Goal: Task Accomplishment & Management: Use online tool/utility

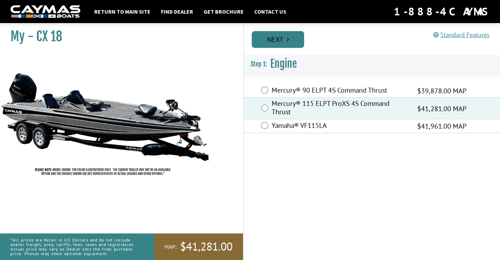
click at [275, 34] on link "Next" at bounding box center [278, 39] width 52 height 17
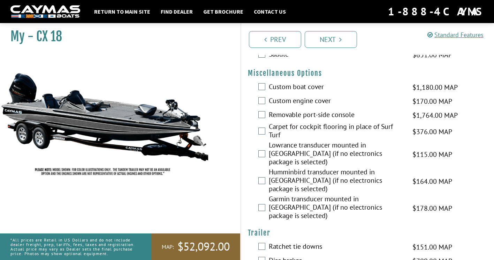
scroll to position [313, 0]
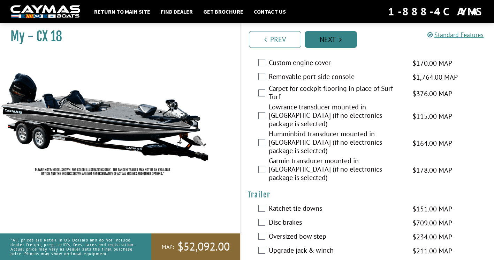
click at [317, 42] on link "Next" at bounding box center [331, 39] width 52 height 17
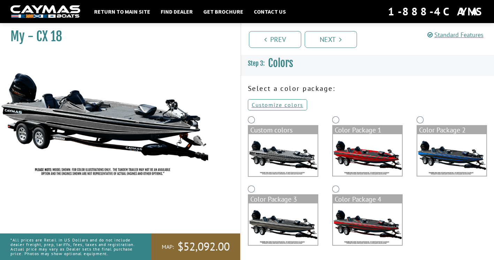
click at [284, 142] on img at bounding box center [283, 155] width 69 height 42
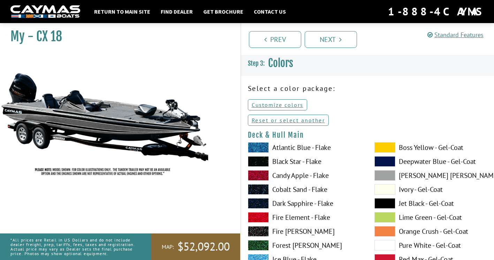
click at [262, 173] on span at bounding box center [258, 175] width 21 height 10
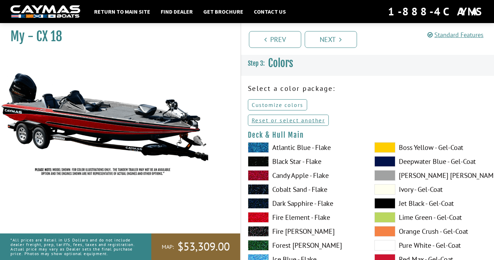
click at [285, 105] on link "Customize colors" at bounding box center [277, 104] width 59 height 11
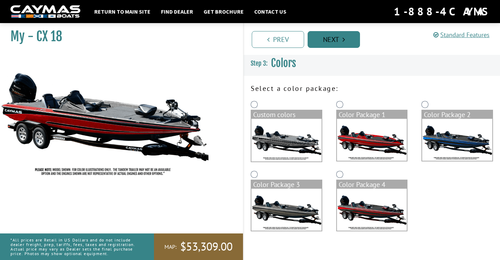
click at [336, 38] on link "Next" at bounding box center [333, 39] width 52 height 17
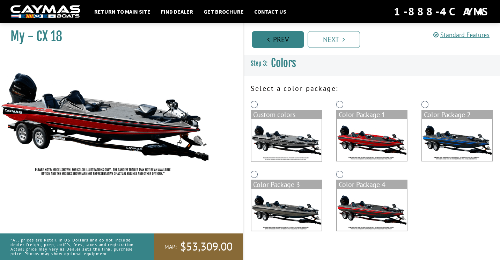
click at [270, 37] on link "Prev" at bounding box center [278, 39] width 52 height 17
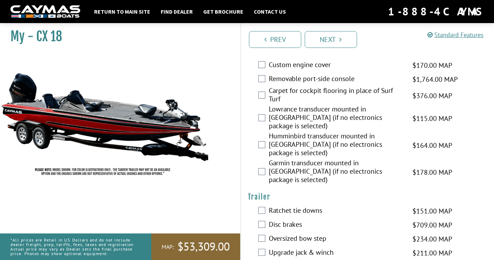
scroll to position [313, 0]
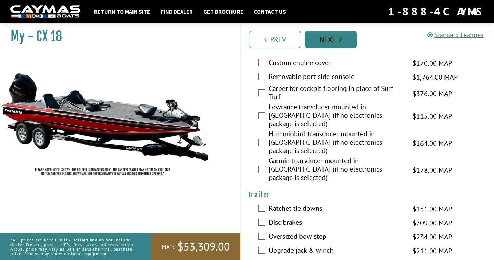
click at [326, 39] on link "Next" at bounding box center [331, 39] width 52 height 17
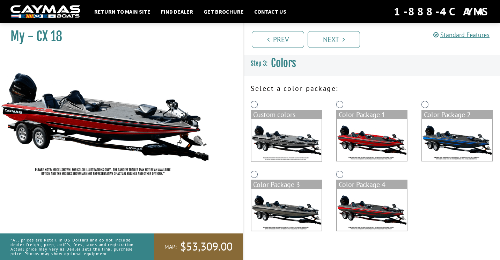
click at [282, 115] on div "Custom colors" at bounding box center [286, 114] width 70 height 8
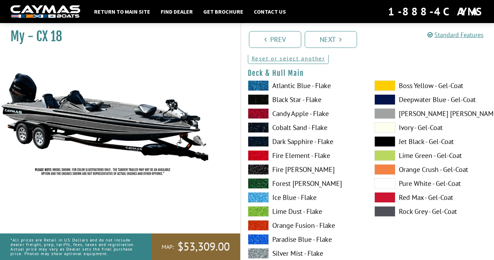
scroll to position [35, 0]
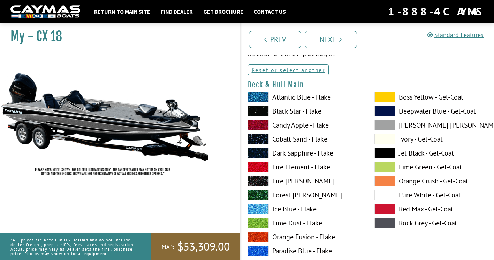
click at [259, 124] on span at bounding box center [258, 125] width 21 height 10
click at [337, 39] on link "Next" at bounding box center [331, 39] width 52 height 17
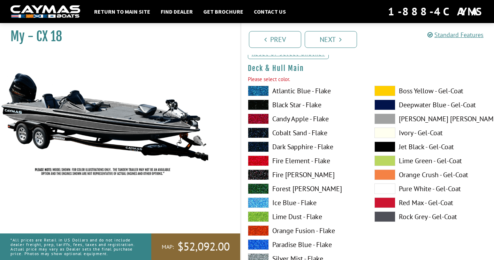
scroll to position [57, 0]
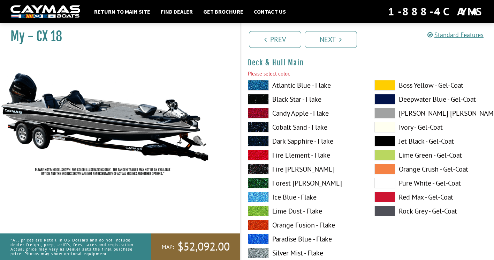
click at [256, 113] on span at bounding box center [258, 113] width 21 height 10
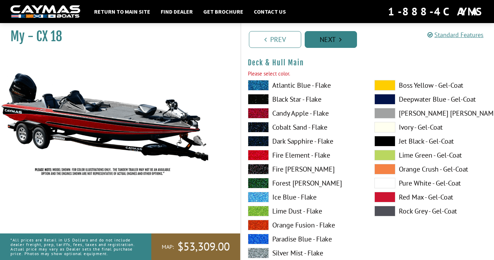
click at [323, 39] on link "Next" at bounding box center [331, 39] width 52 height 17
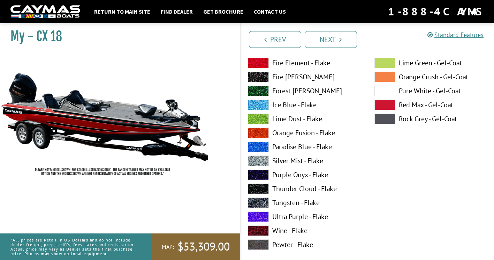
scroll to position [449, 0]
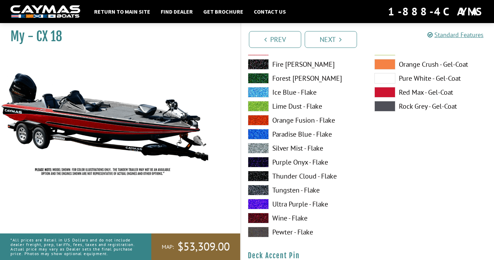
click at [261, 188] on span at bounding box center [258, 190] width 21 height 10
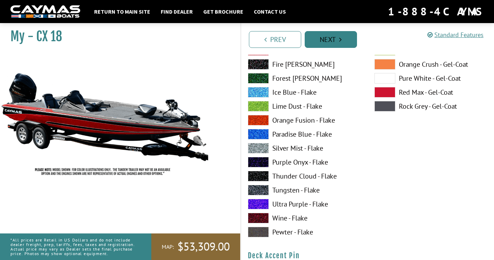
click at [329, 38] on link "Next" at bounding box center [331, 39] width 52 height 17
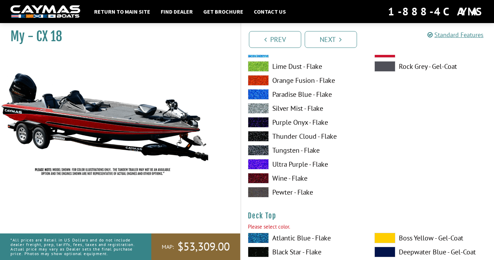
scroll to position [706, 0]
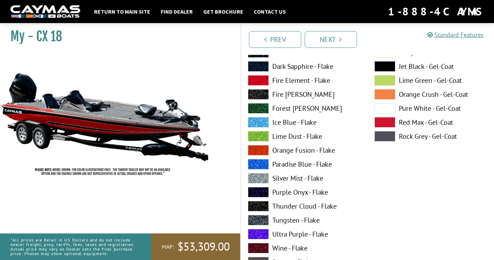
click at [381, 64] on span at bounding box center [385, 66] width 21 height 10
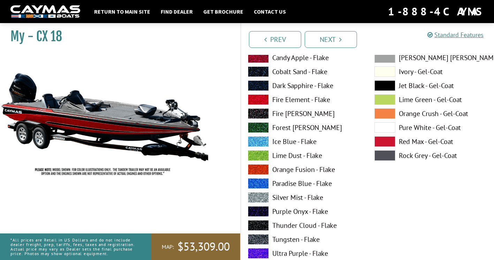
scroll to position [985, 0]
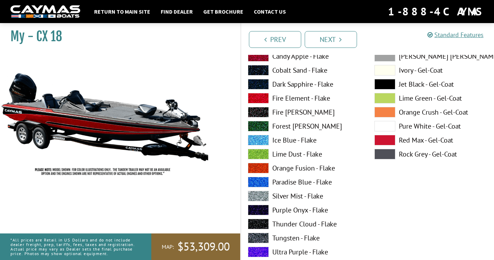
click at [253, 56] on span at bounding box center [258, 56] width 21 height 10
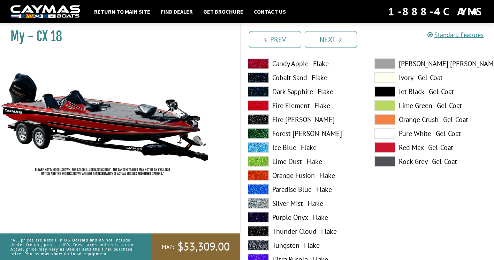
scroll to position [1264, 0]
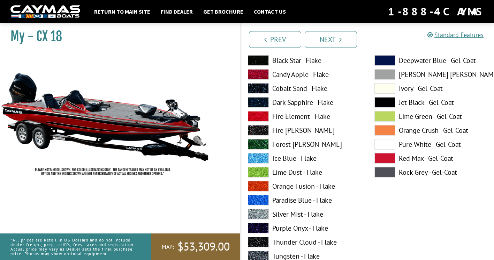
click at [386, 102] on span at bounding box center [385, 102] width 21 height 10
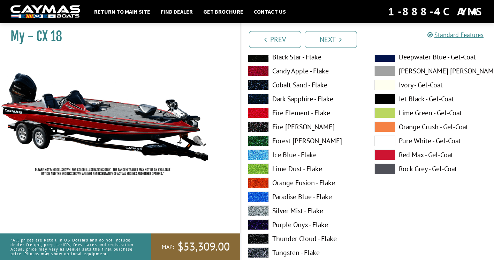
scroll to position [1578, 0]
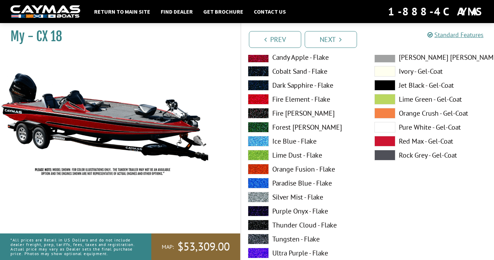
click at [264, 57] on span at bounding box center [258, 57] width 21 height 10
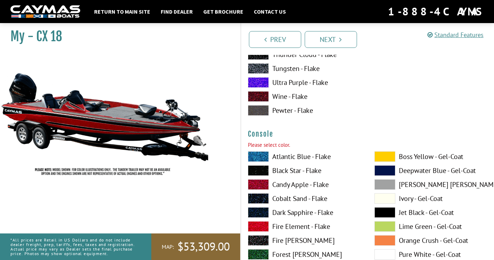
scroll to position [1787, 0]
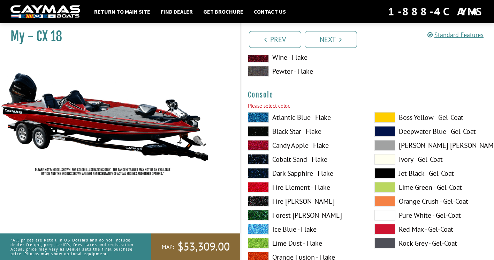
click at [256, 142] on span at bounding box center [258, 145] width 21 height 10
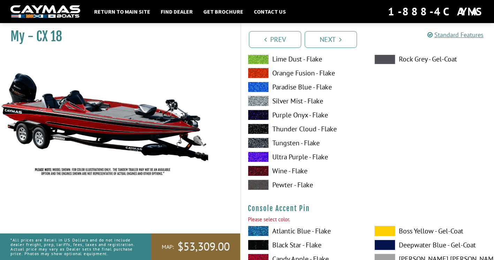
scroll to position [2276, 0]
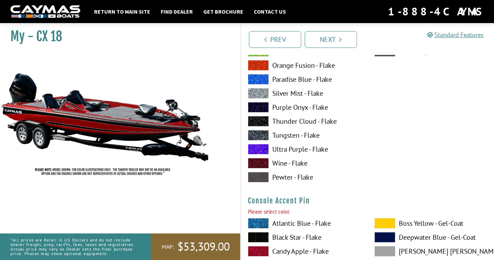
click at [292, 136] on label "Tungsten - Flake" at bounding box center [304, 135] width 113 height 10
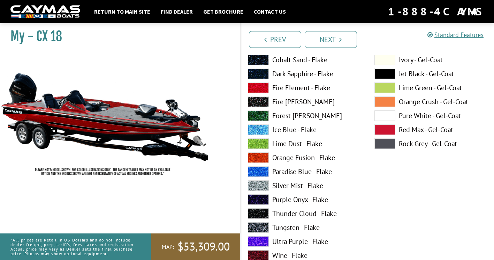
scroll to position [2485, 0]
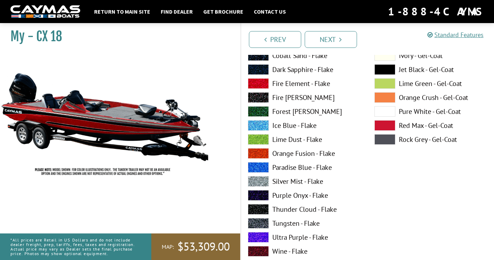
click at [380, 70] on span at bounding box center [385, 69] width 21 height 10
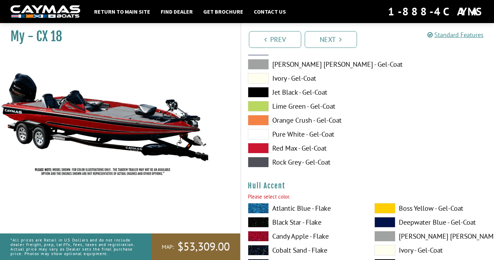
scroll to position [2764, 0]
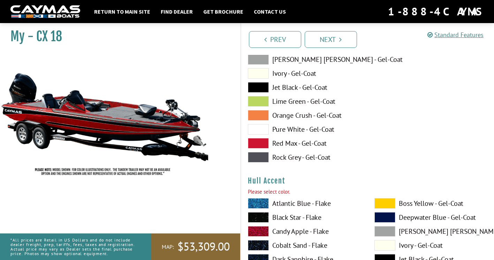
click at [261, 85] on span at bounding box center [258, 87] width 21 height 10
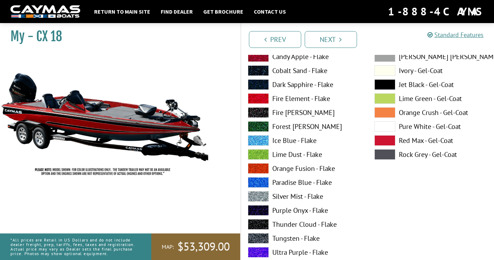
scroll to position [2904, 0]
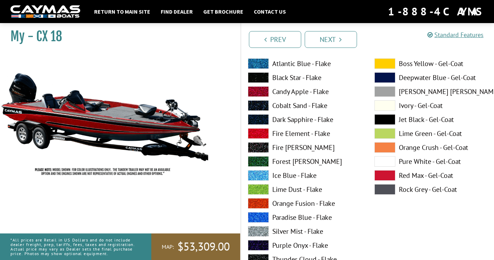
click at [256, 91] on span at bounding box center [258, 91] width 21 height 10
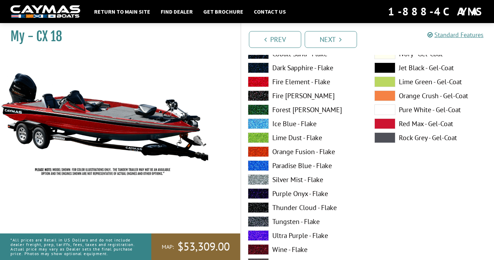
scroll to position [3253, 0]
click at [382, 68] on span at bounding box center [385, 67] width 21 height 10
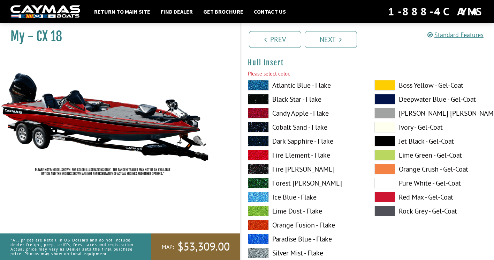
scroll to position [3497, 0]
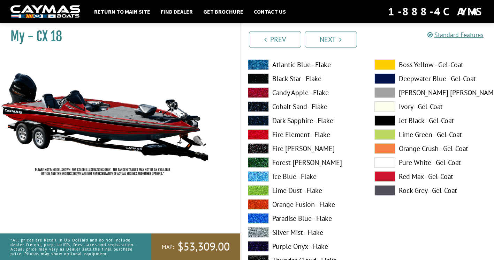
click at [261, 92] on span at bounding box center [258, 92] width 21 height 10
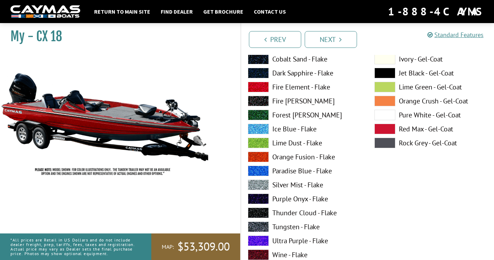
scroll to position [3532, 0]
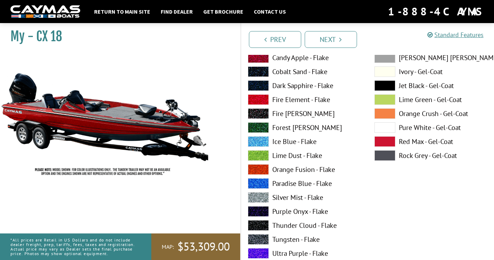
click at [384, 84] on span at bounding box center [385, 85] width 21 height 10
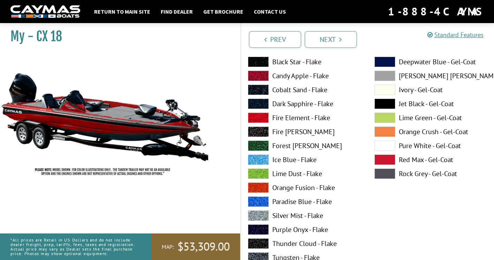
scroll to position [3811, 0]
click at [380, 100] on span at bounding box center [385, 103] width 21 height 10
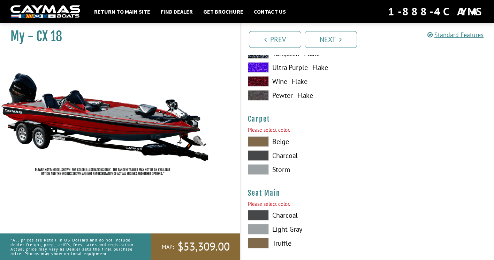
scroll to position [4020, 0]
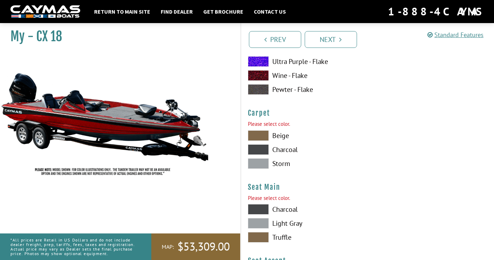
click at [260, 165] on span at bounding box center [258, 163] width 21 height 10
click at [257, 148] on span at bounding box center [258, 149] width 21 height 10
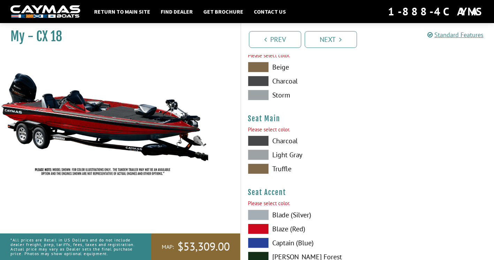
scroll to position [4090, 0]
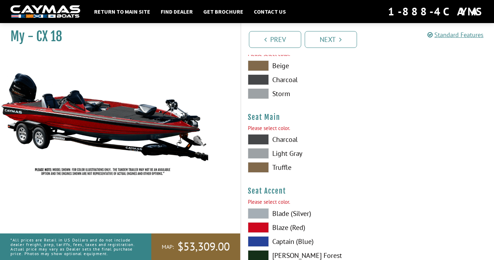
click at [260, 136] on span at bounding box center [258, 139] width 21 height 10
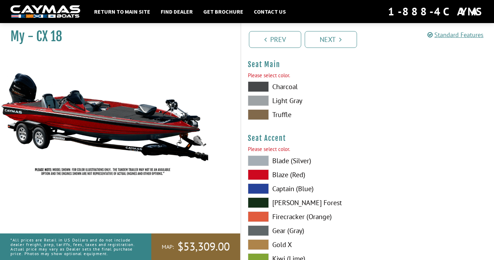
scroll to position [4160, 0]
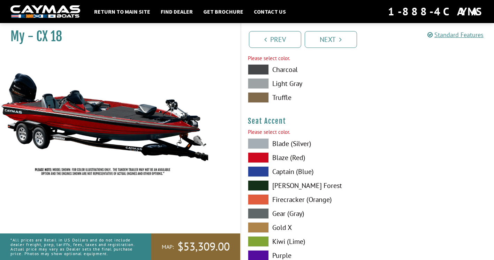
click at [259, 159] on span at bounding box center [258, 157] width 21 height 10
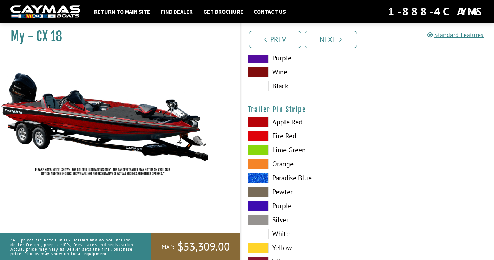
scroll to position [4385, 0]
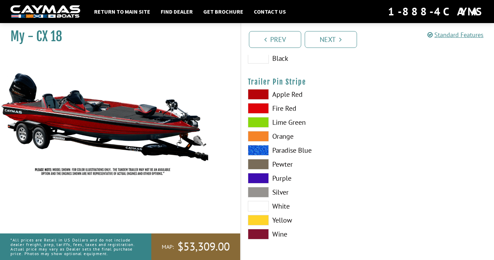
click at [261, 189] on span at bounding box center [258, 192] width 21 height 10
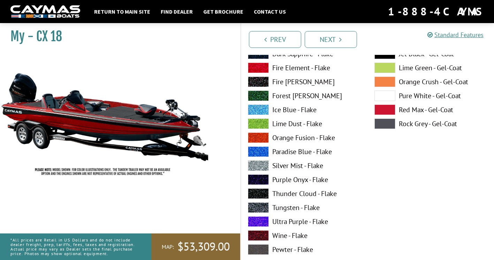
scroll to position [1907, 0]
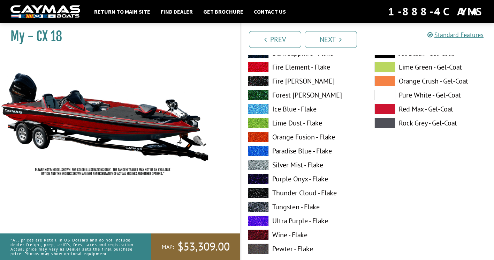
click at [262, 109] on span at bounding box center [258, 109] width 21 height 10
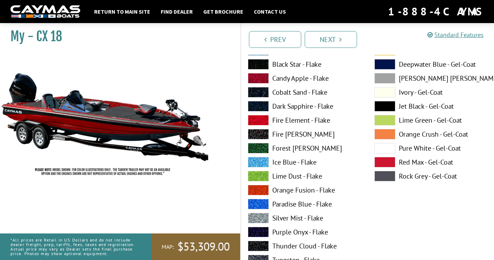
scroll to position [1210, 0]
